Goal: Information Seeking & Learning: Learn about a topic

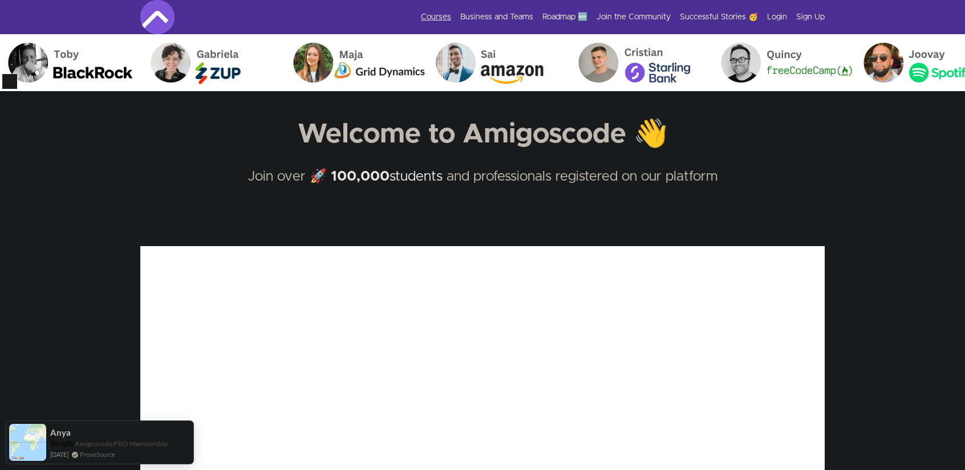
click at [441, 17] on link "Courses" at bounding box center [436, 16] width 30 height 11
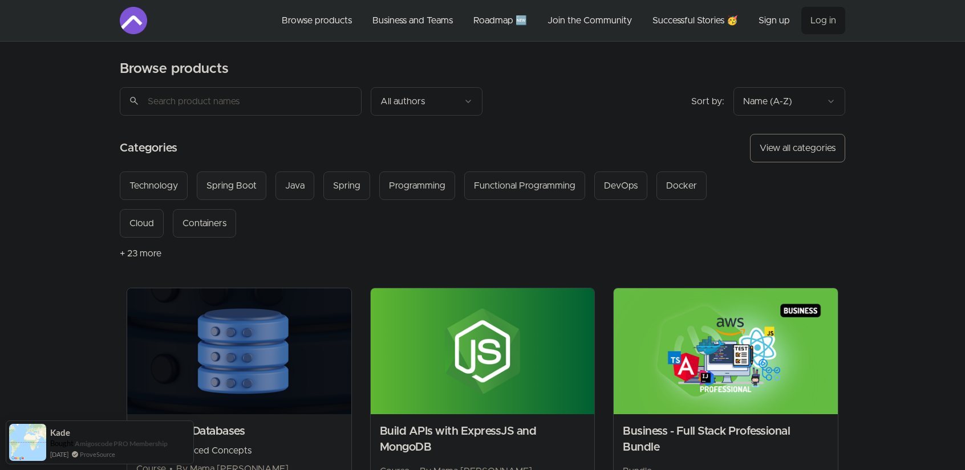
click at [239, 184] on div "Spring Boot" at bounding box center [231, 186] width 50 height 14
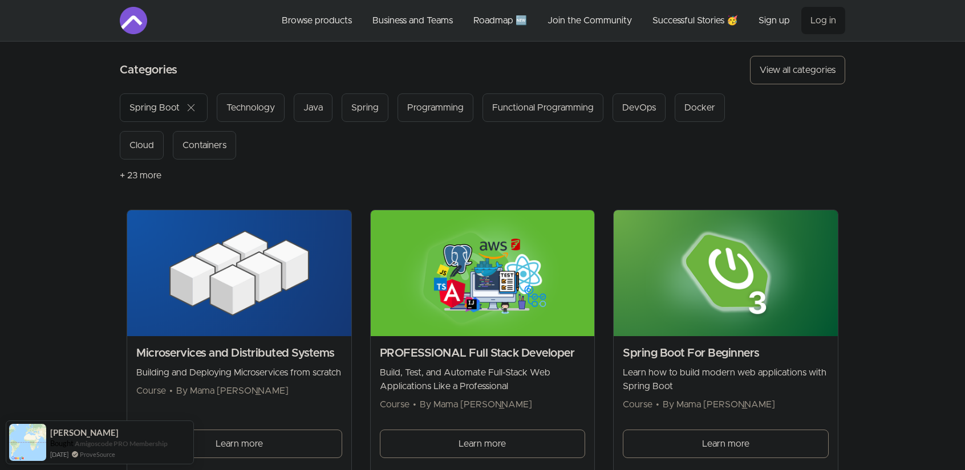
scroll to position [114, 0]
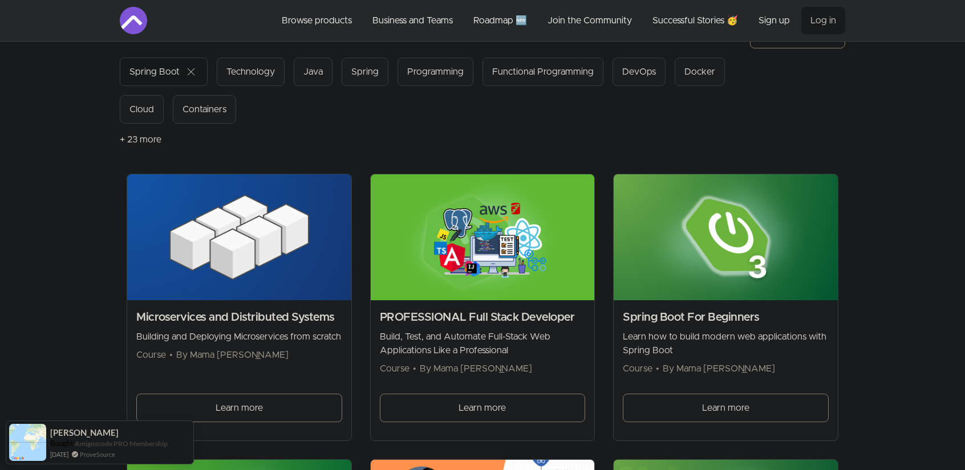
click at [666, 245] on img at bounding box center [725, 237] width 224 height 126
click at [705, 239] on img at bounding box center [725, 237] width 224 height 126
click at [699, 405] on link "Learn more" at bounding box center [726, 408] width 206 height 29
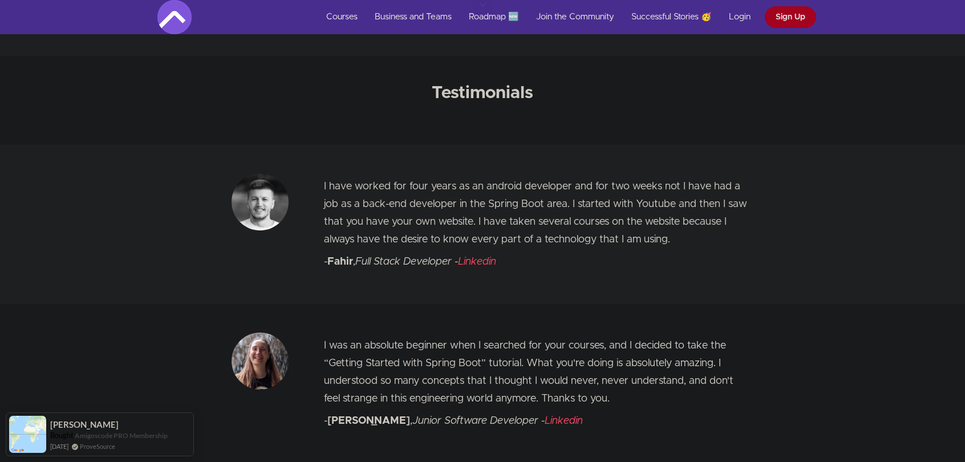
scroll to position [4618, 0]
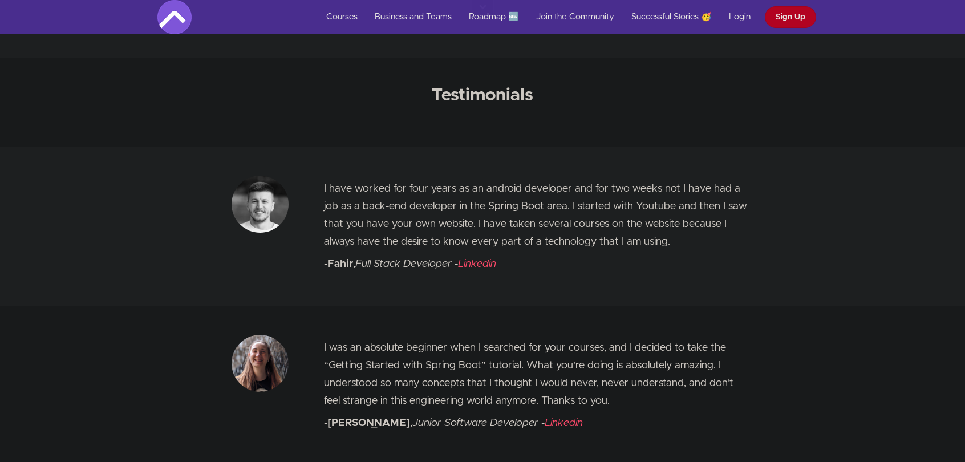
click at [779, 20] on link "Sign Up" at bounding box center [789, 17] width 51 height 22
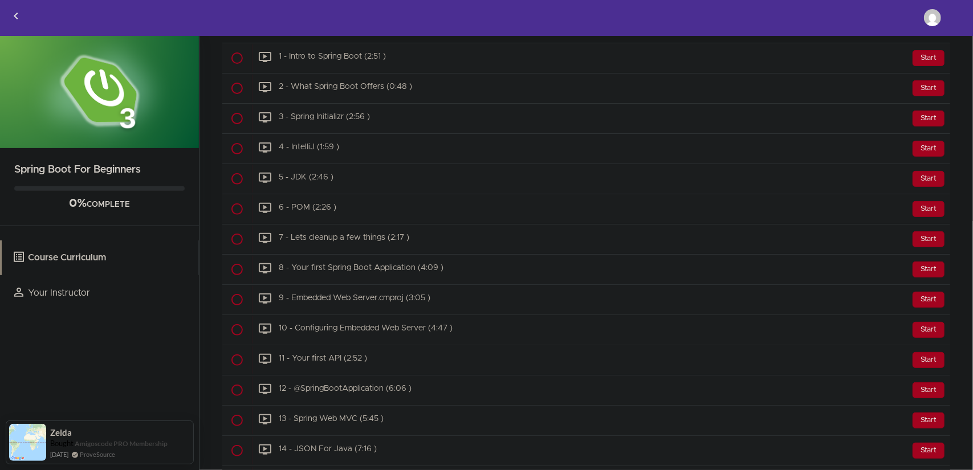
scroll to position [285, 0]
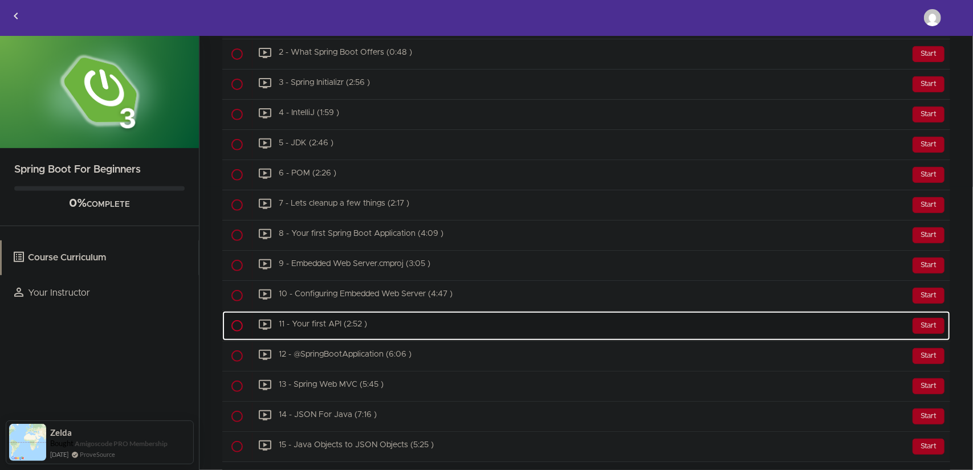
click at [471, 327] on div "Start 11 - Your first API (2:52 )" at bounding box center [601, 325] width 698 height 27
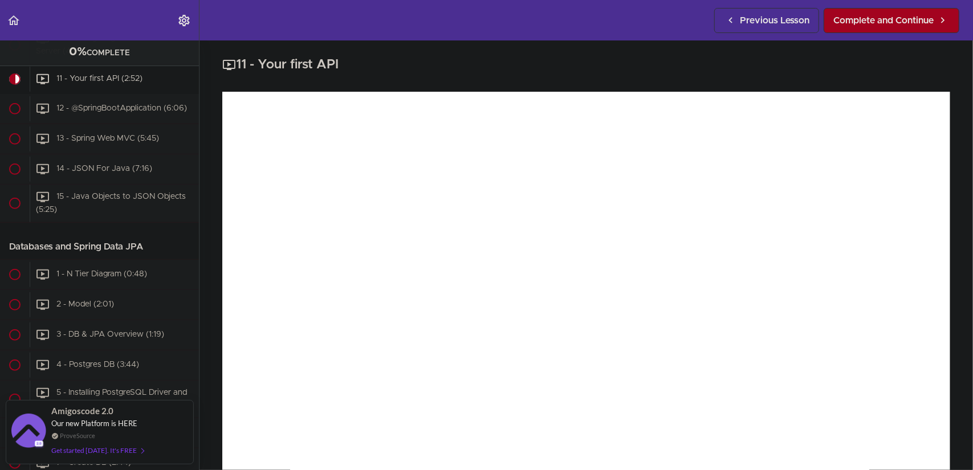
drag, startPoint x: 580, startPoint y: 68, endPoint x: 559, endPoint y: 76, distance: 23.1
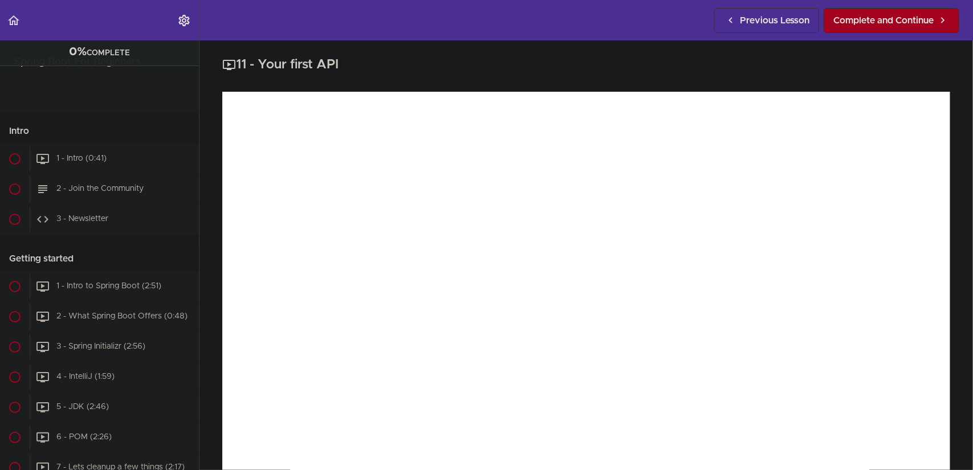
scroll to position [533, 0]
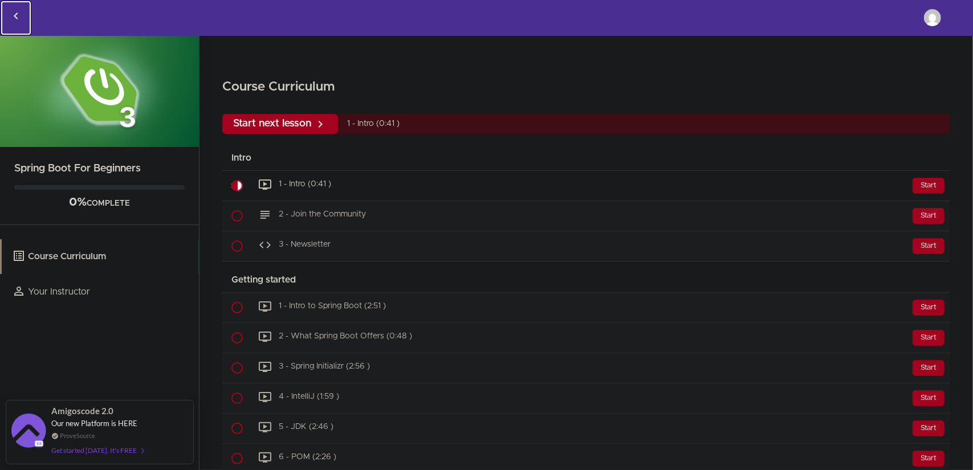
click at [16, 19] on icon "Back to courses" at bounding box center [16, 16] width 14 height 14
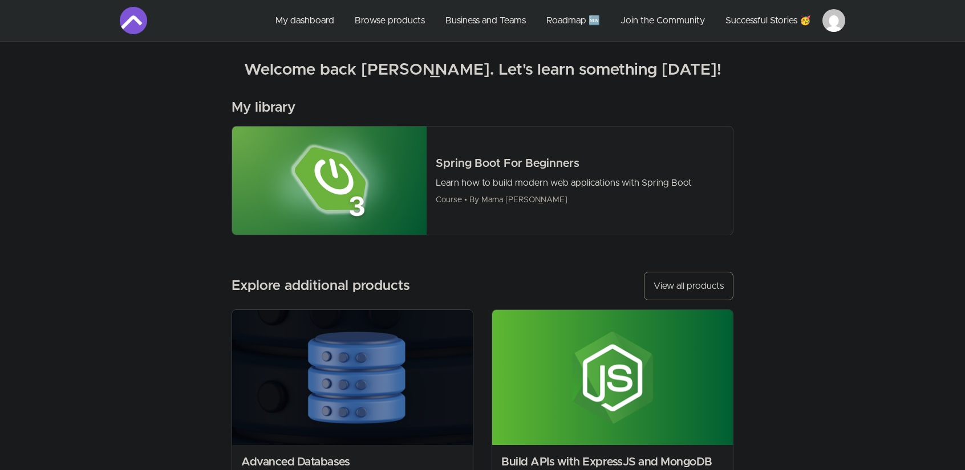
click at [808, 242] on section "Welcome back Benjamin! Welcome back Benjamin. Let's learn something today! My l…" at bounding box center [482, 307] width 762 height 531
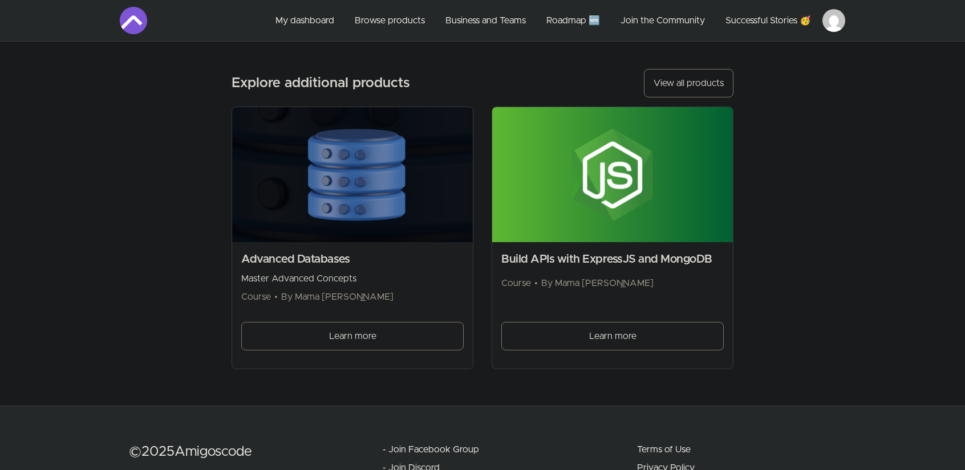
scroll to position [204, 0]
click at [631, 337] on span "Learn more" at bounding box center [612, 335] width 47 height 14
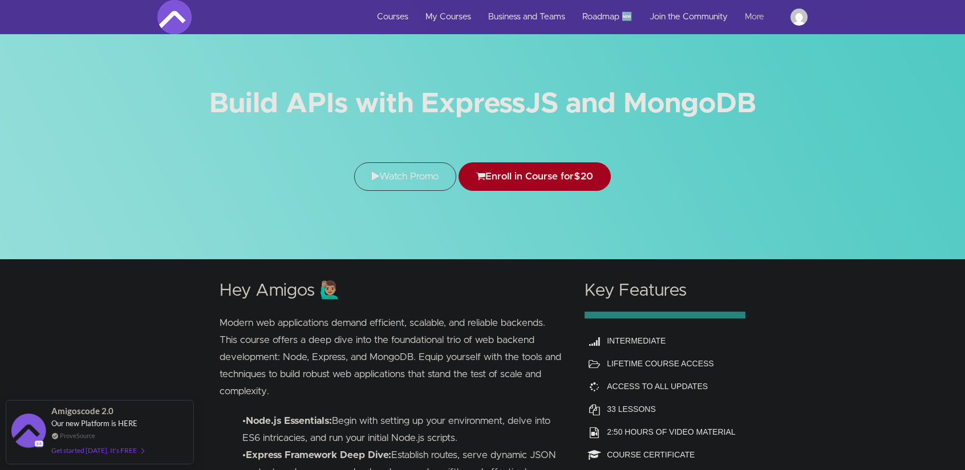
click at [758, 19] on link "More" at bounding box center [759, 17] width 46 height 34
click at [795, 17] on img at bounding box center [798, 17] width 17 height 17
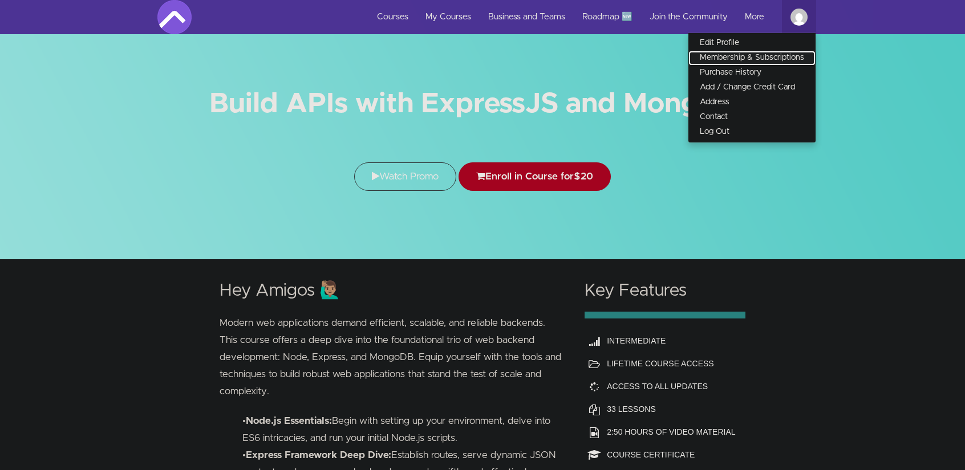
click at [785, 56] on link "Membership & Subscriptions" at bounding box center [751, 58] width 127 height 15
